Goal: Task Accomplishment & Management: Manage account settings

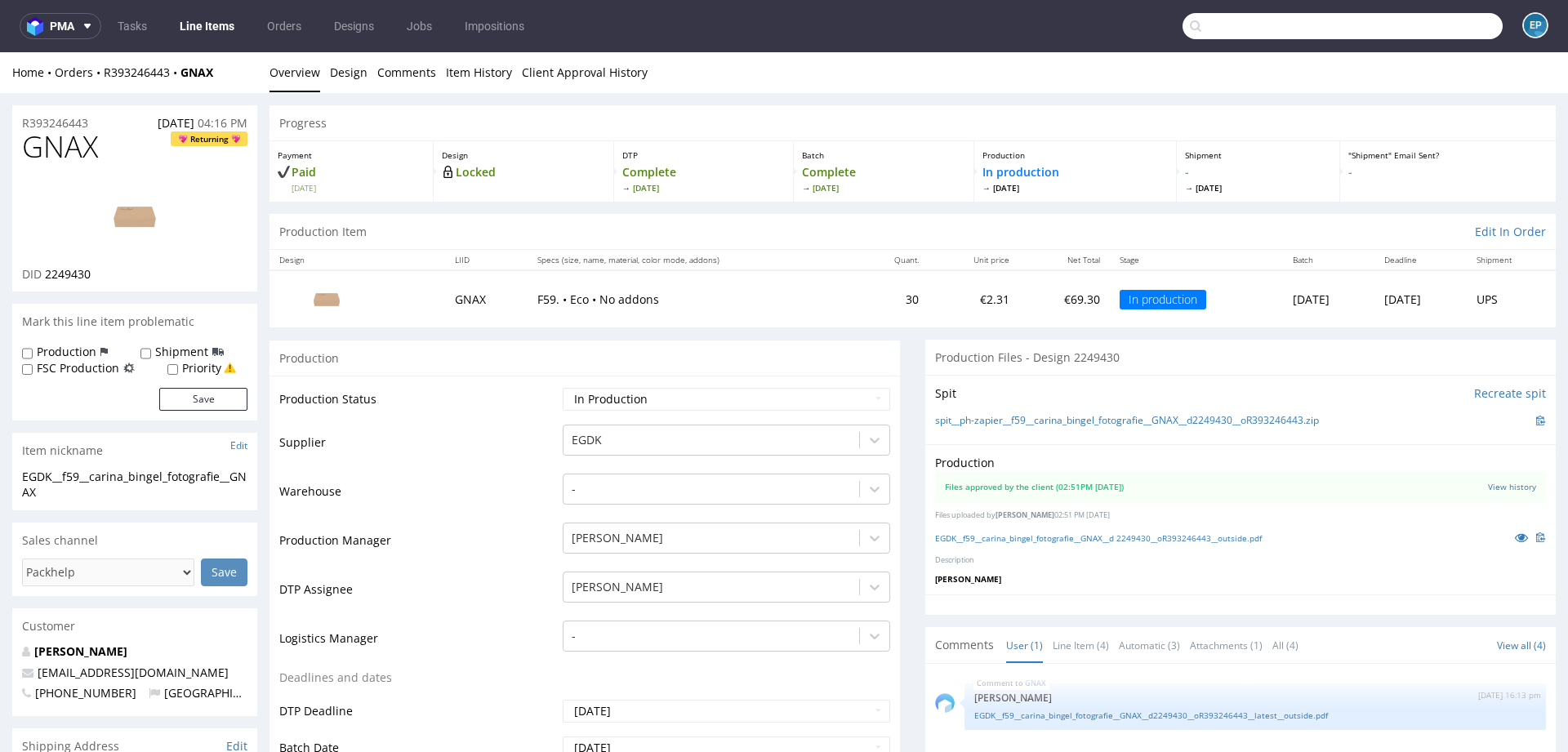
click at [1414, 30] on input "text" at bounding box center [1343, 25] width 320 height 26
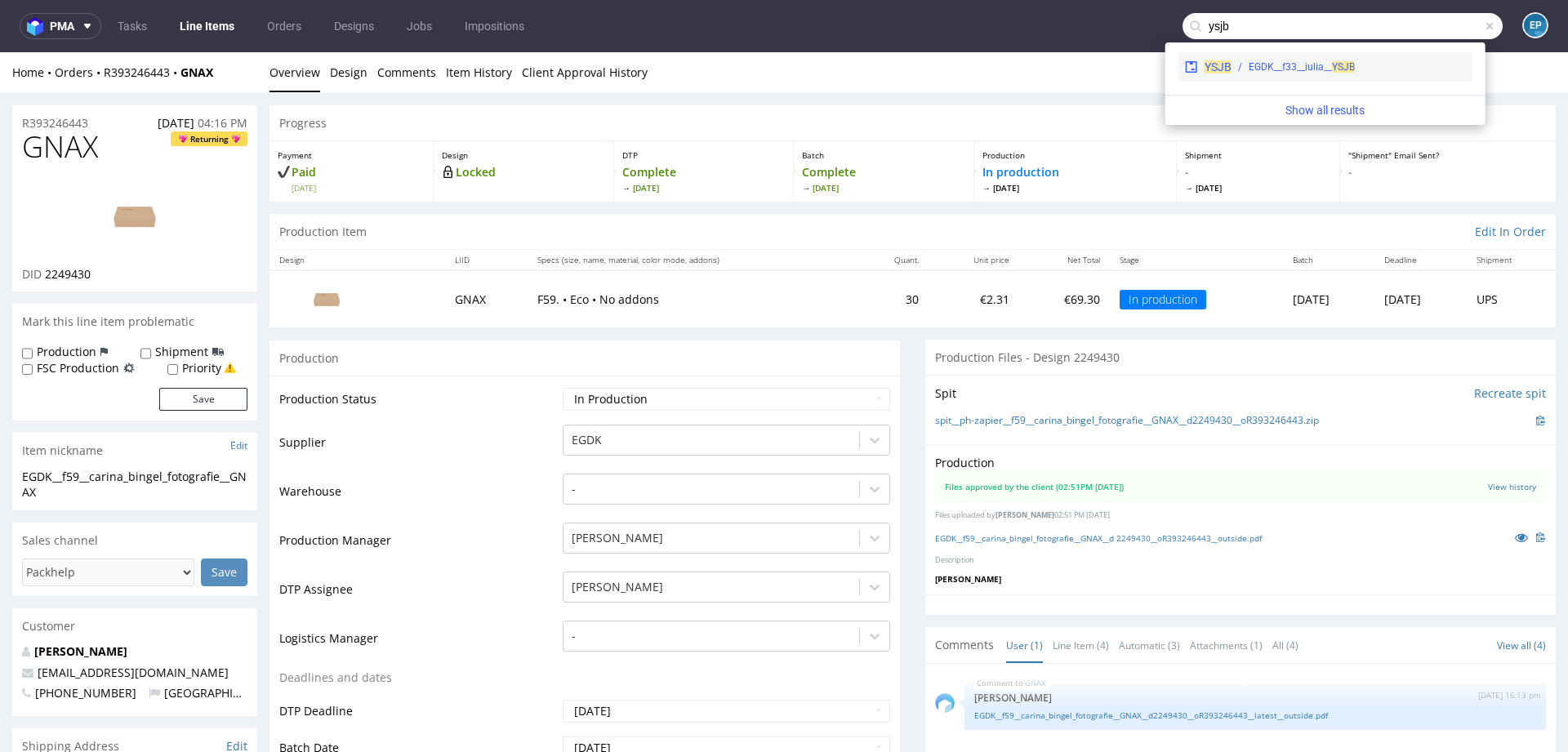
type input "ysjb"
click at [1303, 70] on div "EGDK__f33__iulia__ YSJB" at bounding box center [1301, 67] width 106 height 14
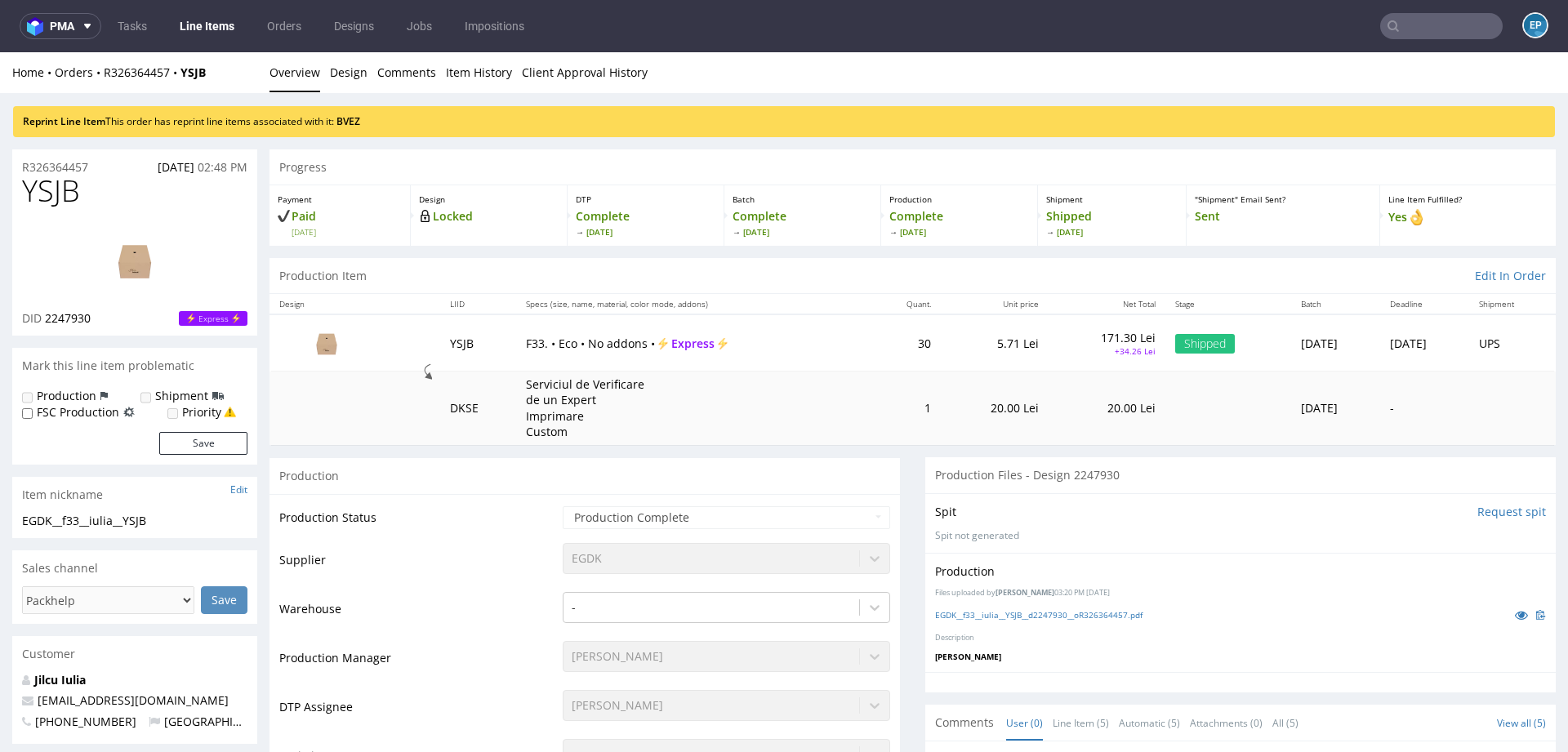
click at [366, 95] on div "Reprint Line Item This order has reprint line items associated with it: BVEZ" at bounding box center [784, 115] width 1568 height 44
click at [361, 114] on div "Reprint Line Item This order has reprint line items associated with it: BVEZ" at bounding box center [783, 121] width 1542 height 31
click at [356, 120] on link "BVEZ" at bounding box center [349, 120] width 24 height 14
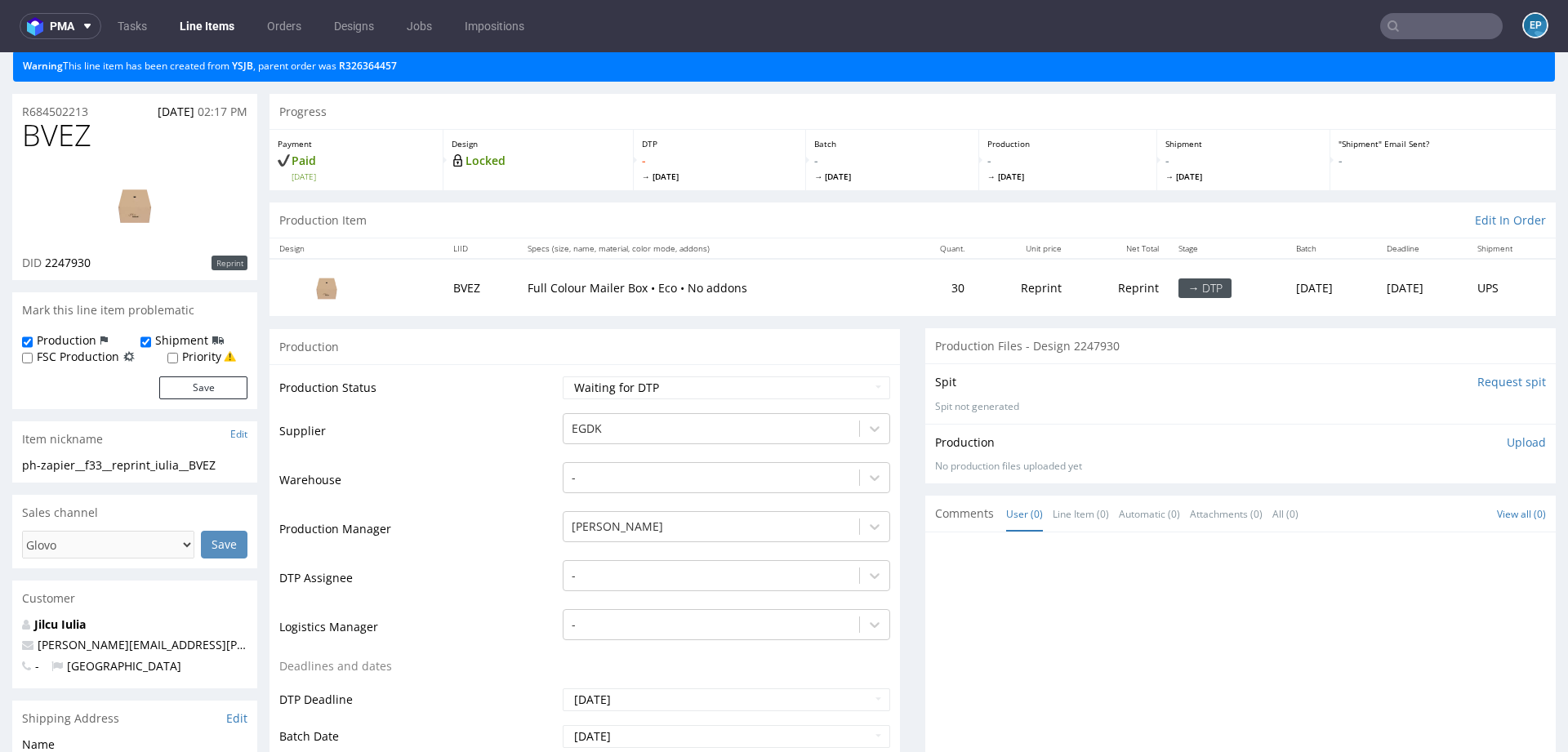
scroll to position [56, 0]
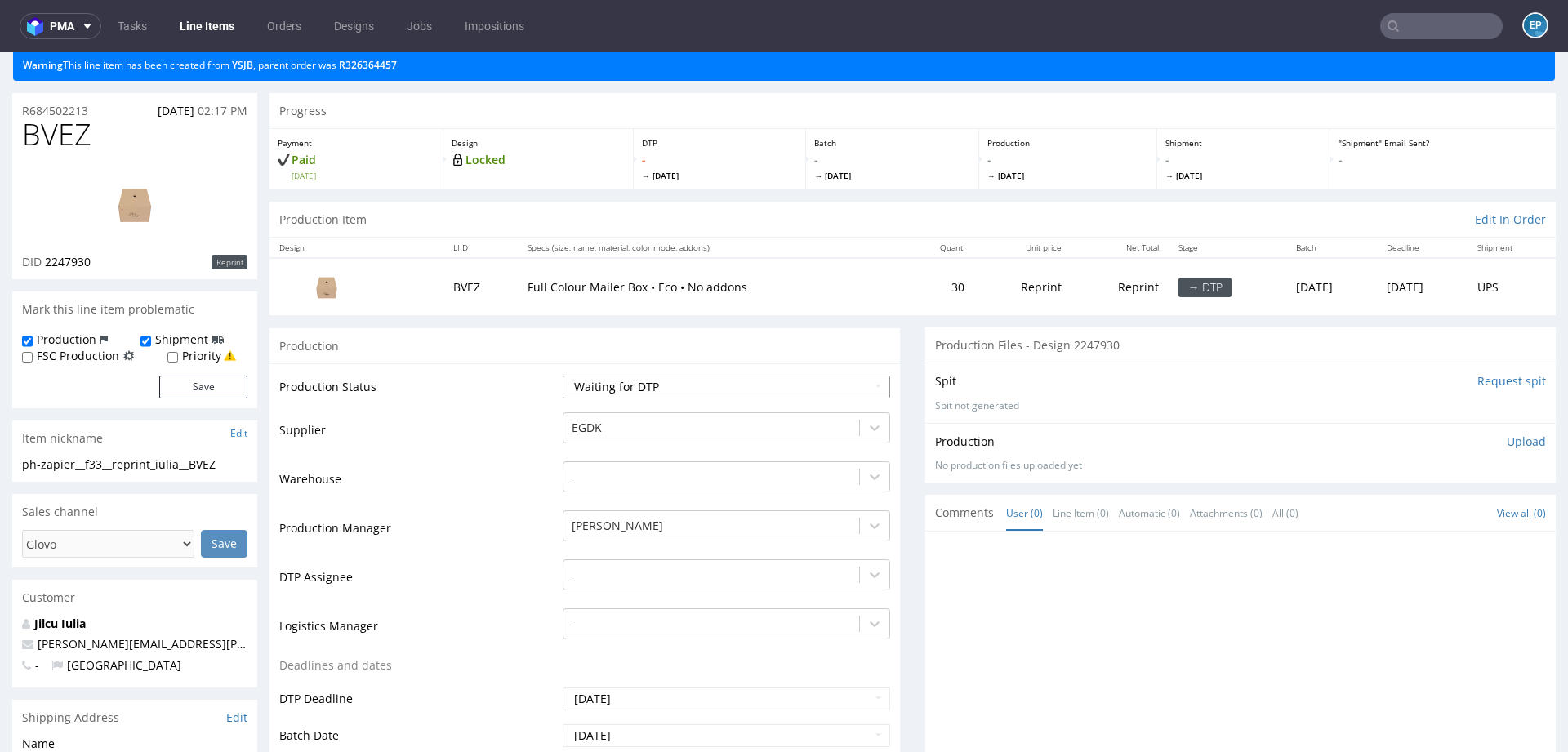
click at [715, 382] on select "Waiting for Artwork Waiting for Diecut Waiting for Mockup Waiting for DTP Waiti…" at bounding box center [726, 386] width 328 height 23
select select "production_complete"
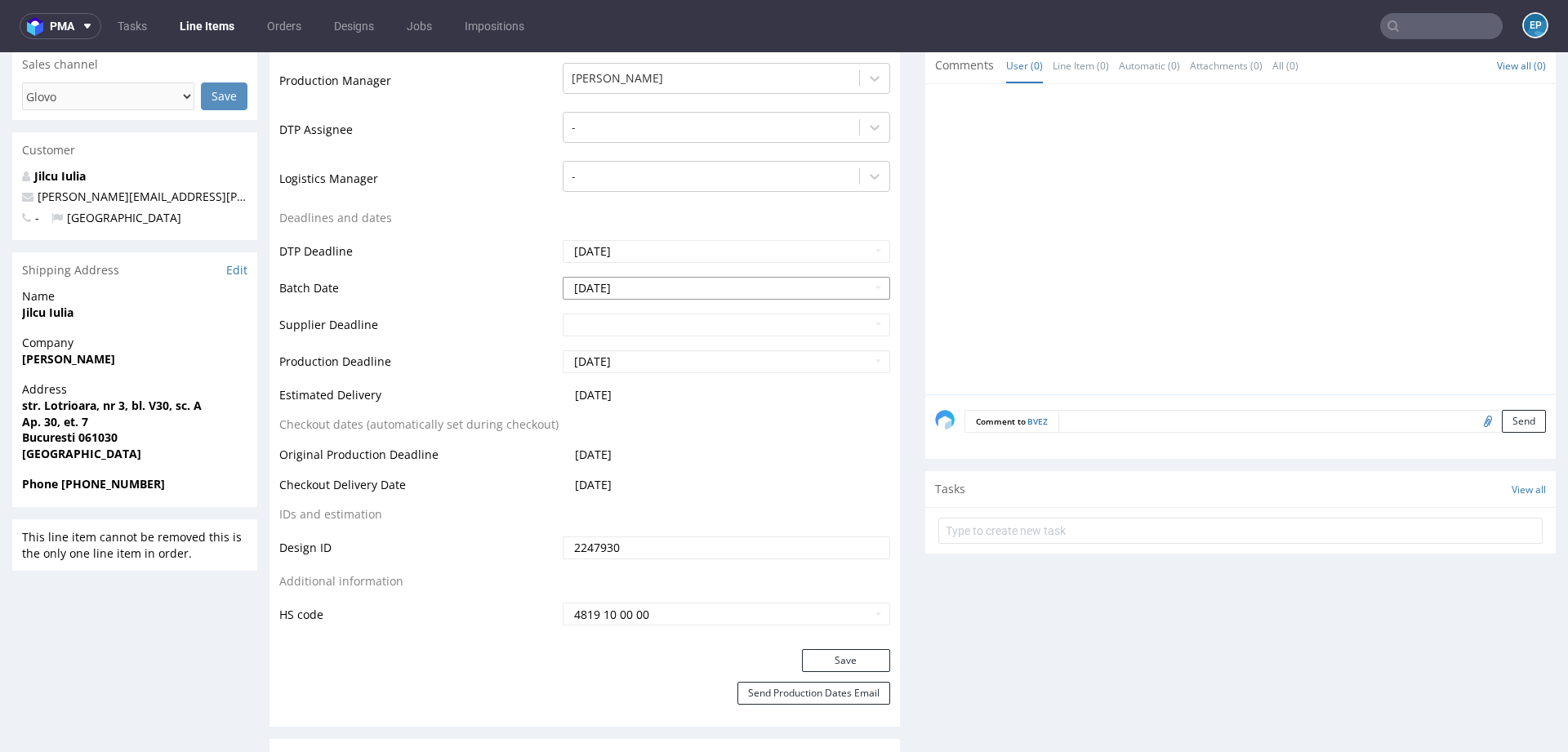
scroll to position [539, 0]
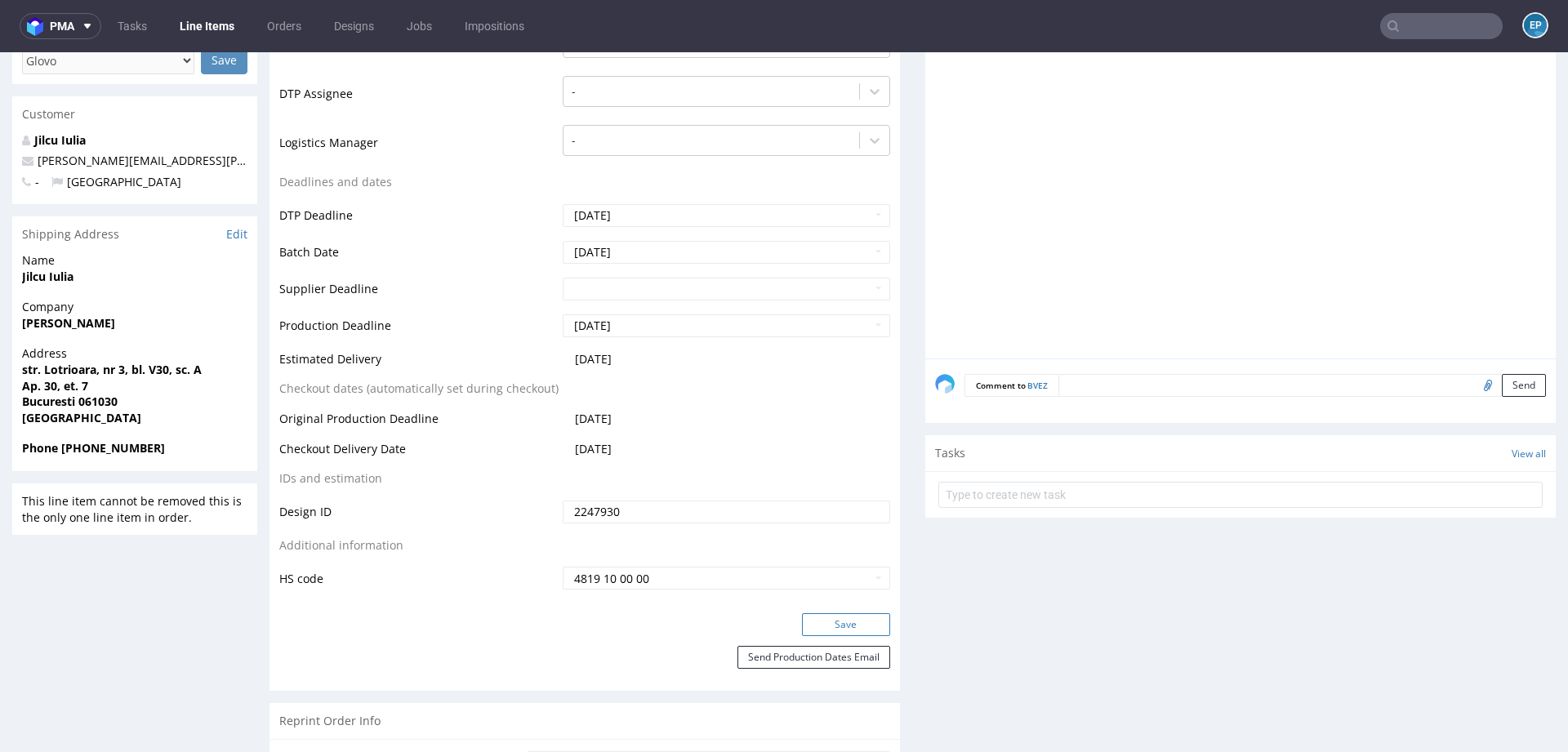
click at [805, 619] on button "Save" at bounding box center [846, 623] width 88 height 23
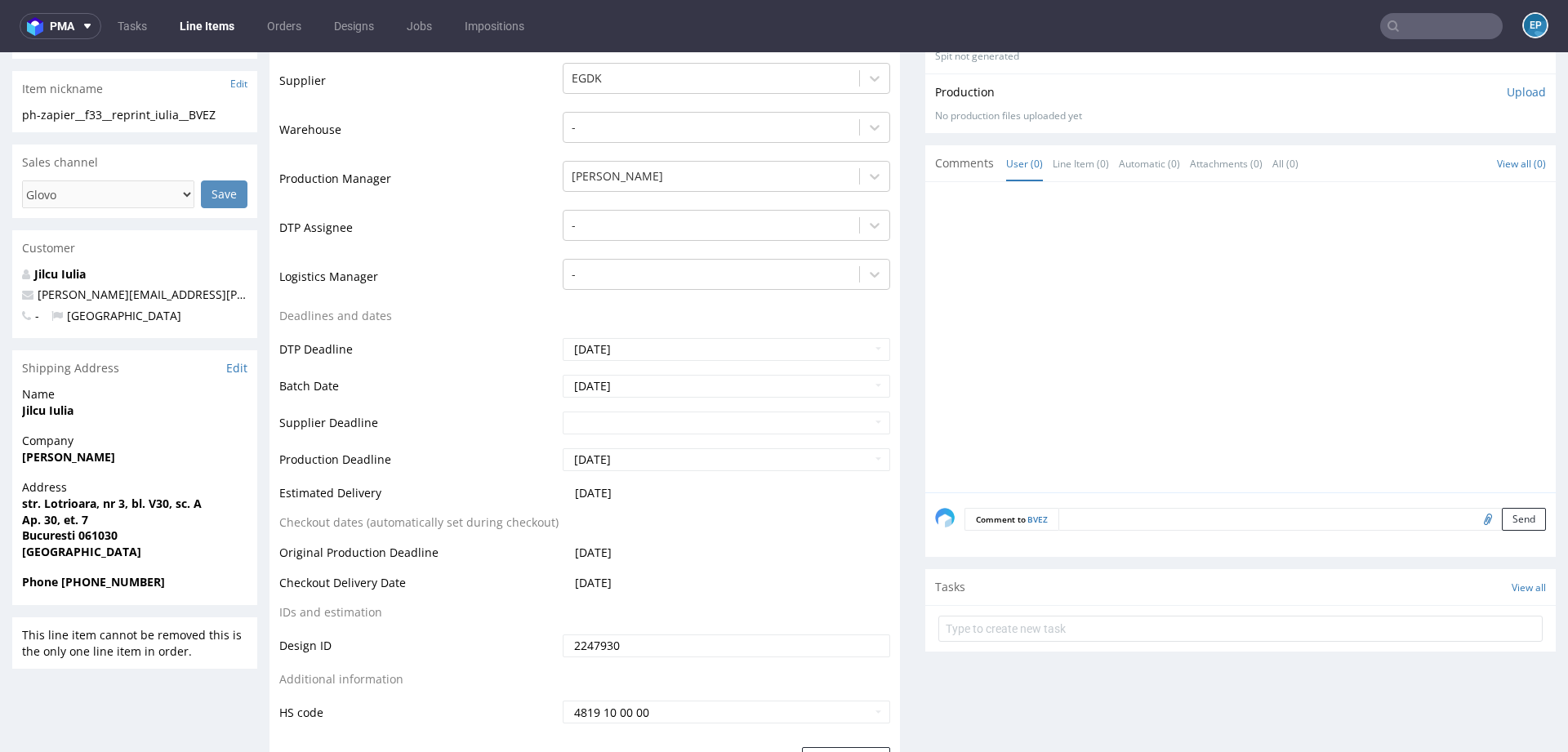
scroll to position [0, 0]
